Goal: Check status

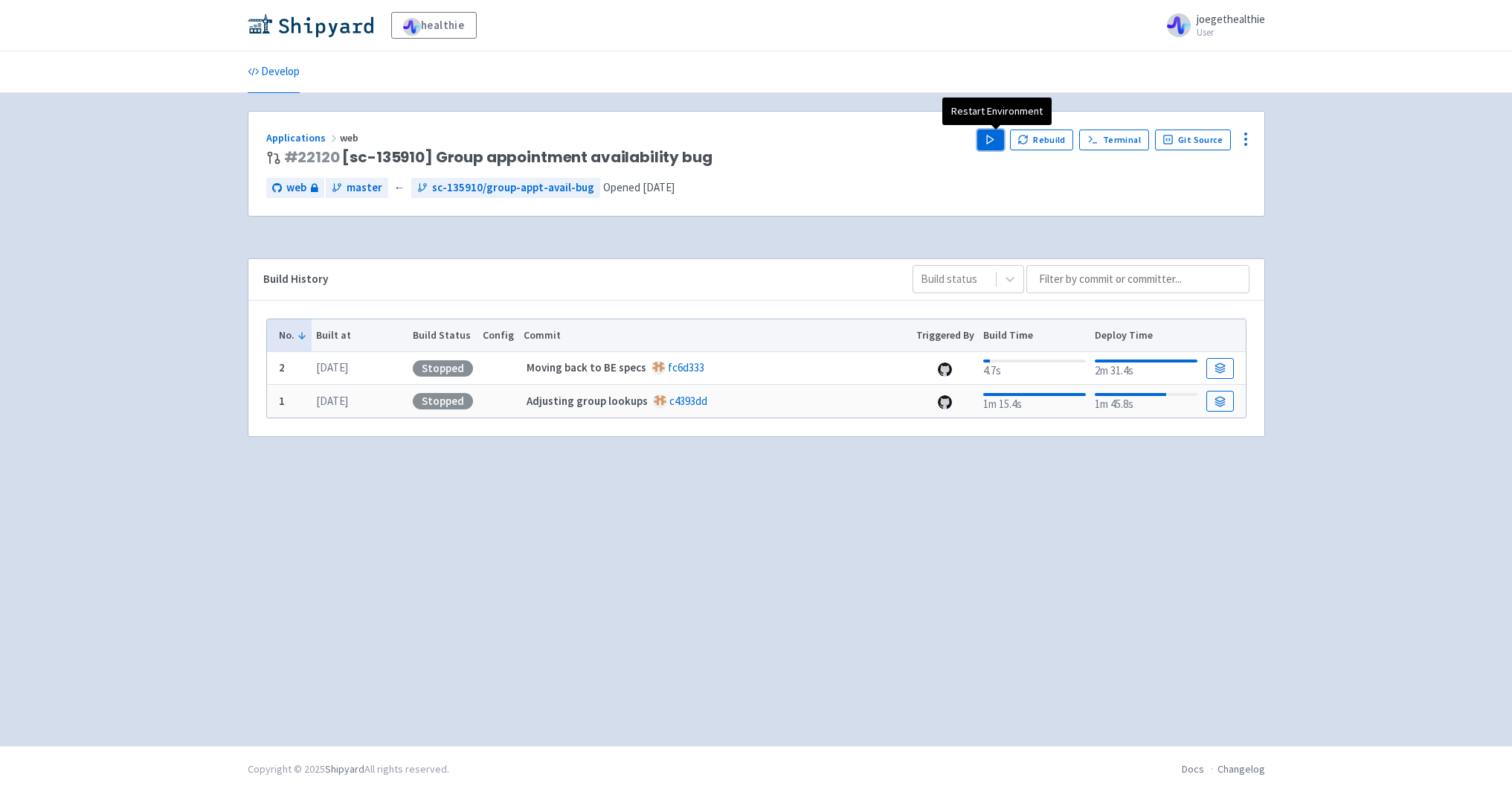
click at [996, 140] on icon "button" at bounding box center [991, 140] width 11 height 11
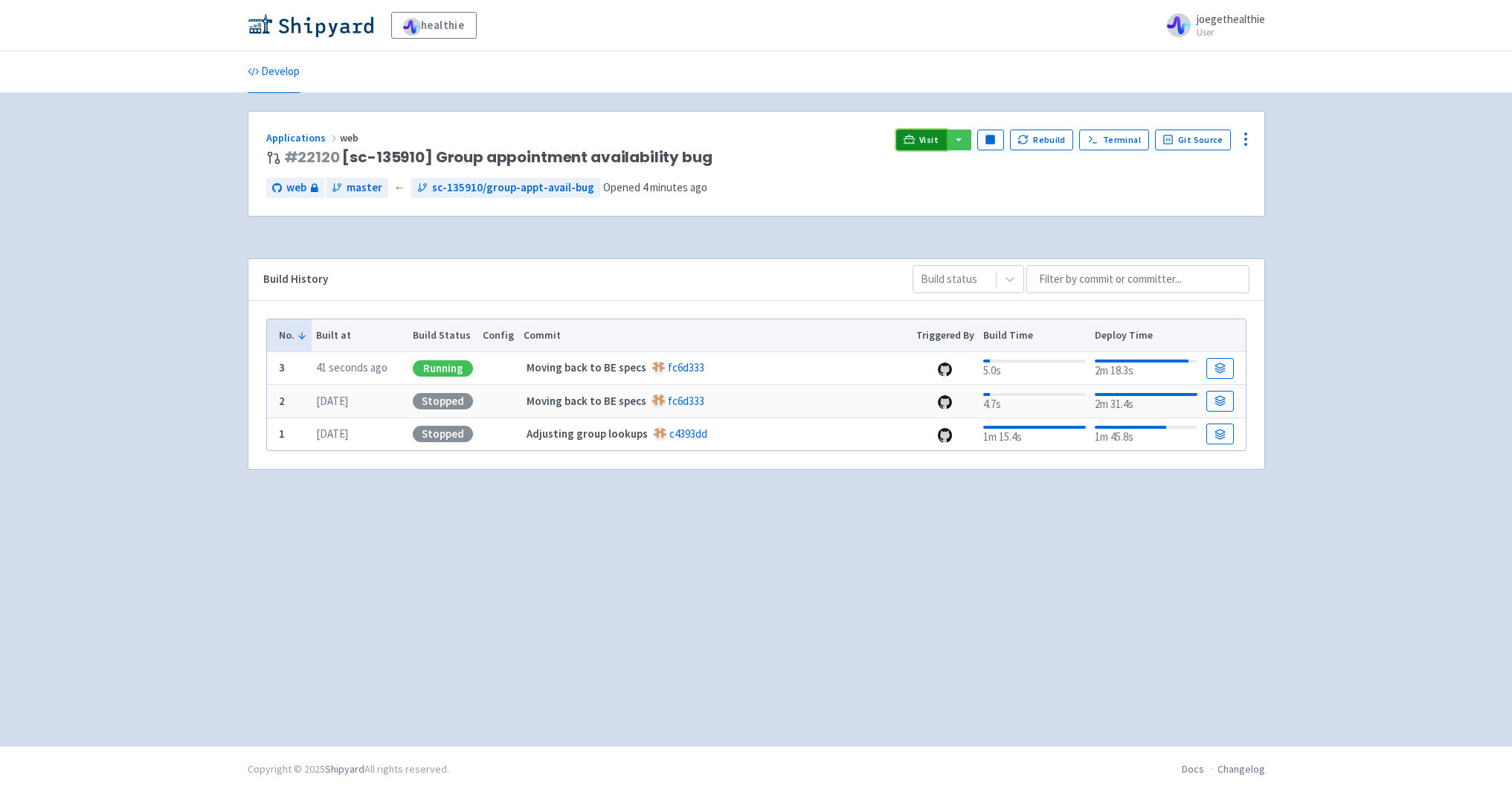
click at [923, 140] on link "Visit" at bounding box center [922, 140] width 51 height 21
